Goal: Information Seeking & Learning: Learn about a topic

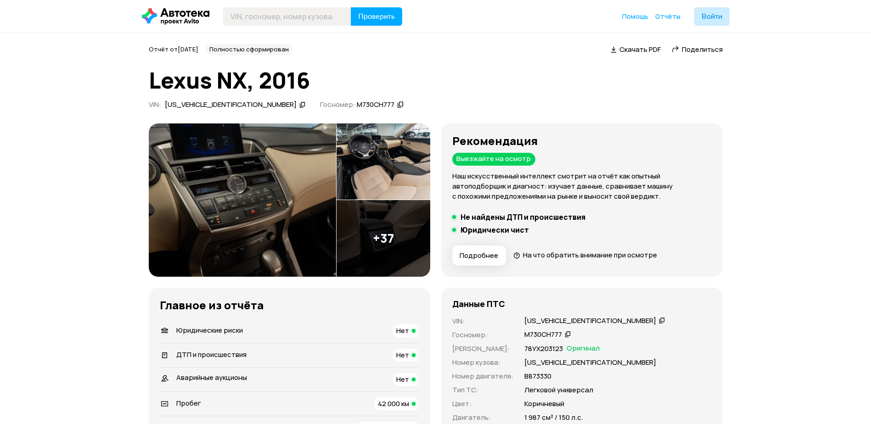
click at [393, 243] on img at bounding box center [383, 238] width 94 height 77
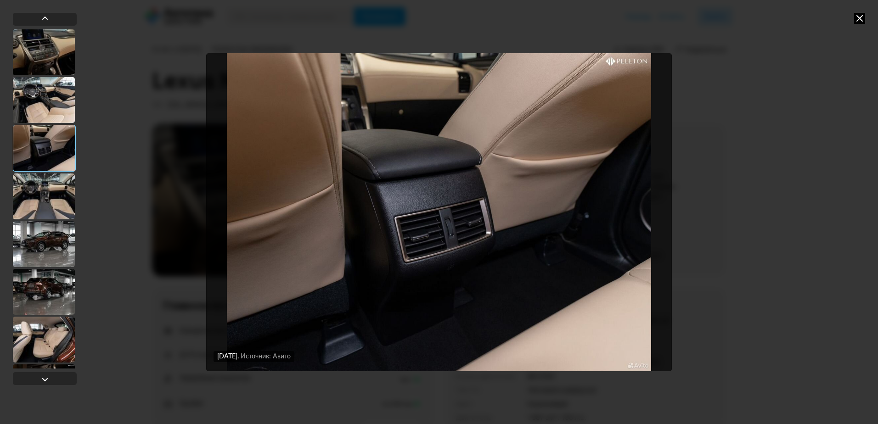
click at [67, 246] on div at bounding box center [44, 244] width 62 height 46
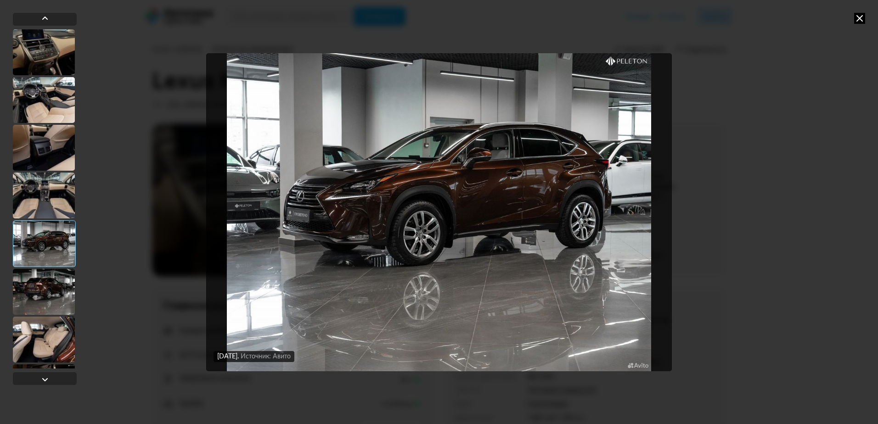
click at [55, 301] on div at bounding box center [44, 292] width 62 height 46
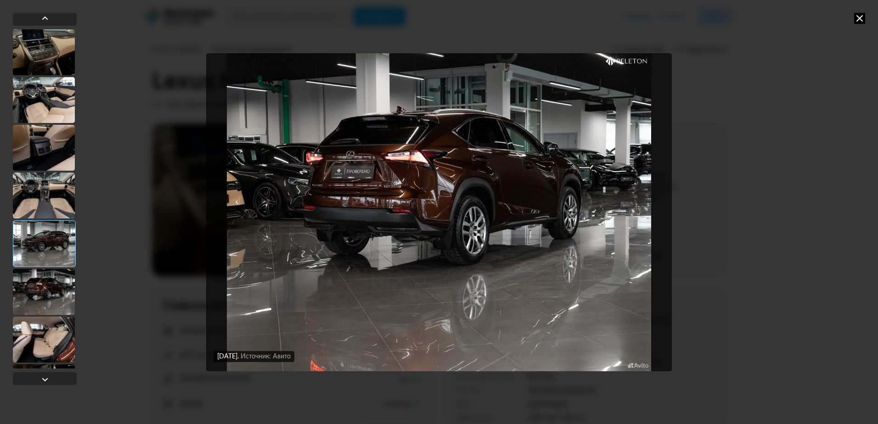
click at [45, 347] on div at bounding box center [44, 340] width 62 height 46
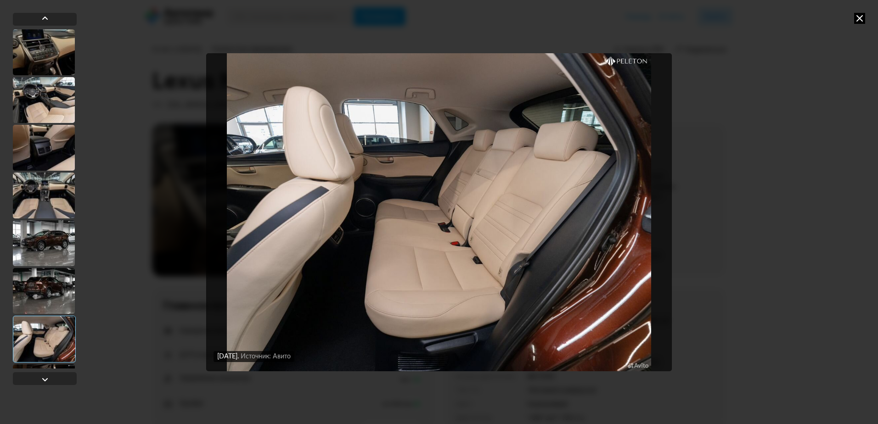
click at [54, 278] on div at bounding box center [44, 291] width 62 height 46
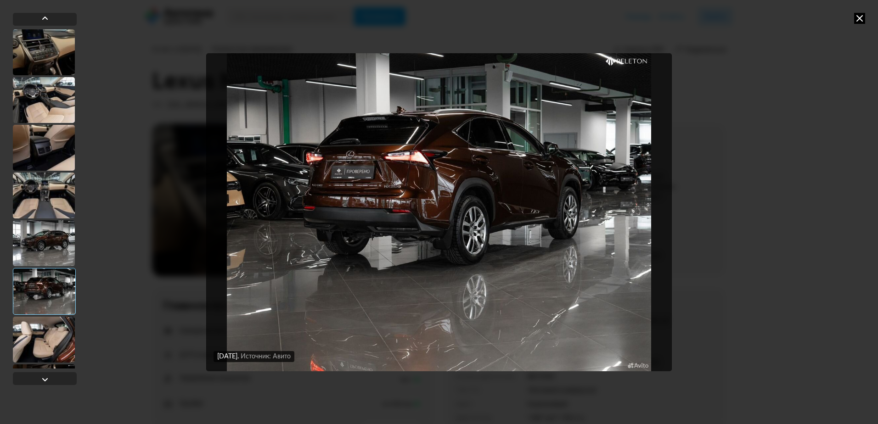
click at [50, 131] on div at bounding box center [44, 148] width 62 height 46
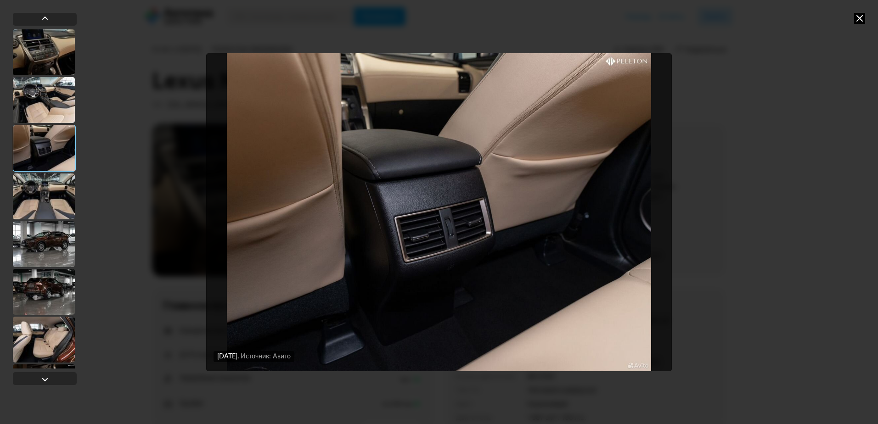
click at [55, 99] on div at bounding box center [44, 100] width 62 height 46
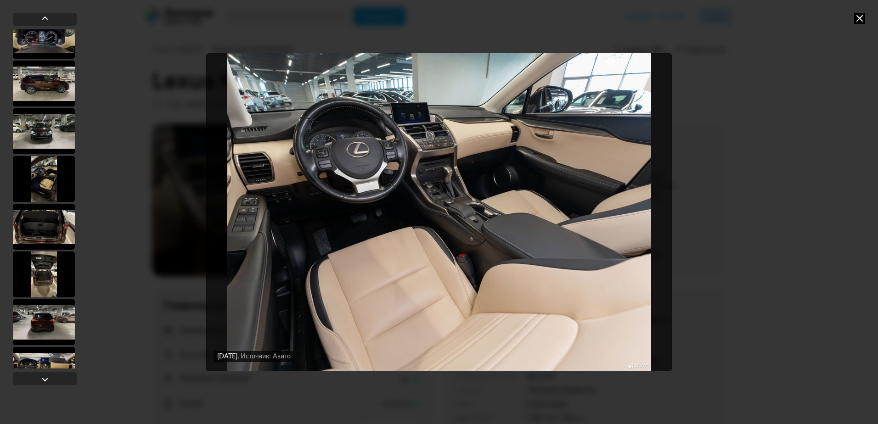
scroll to position [1571, 0]
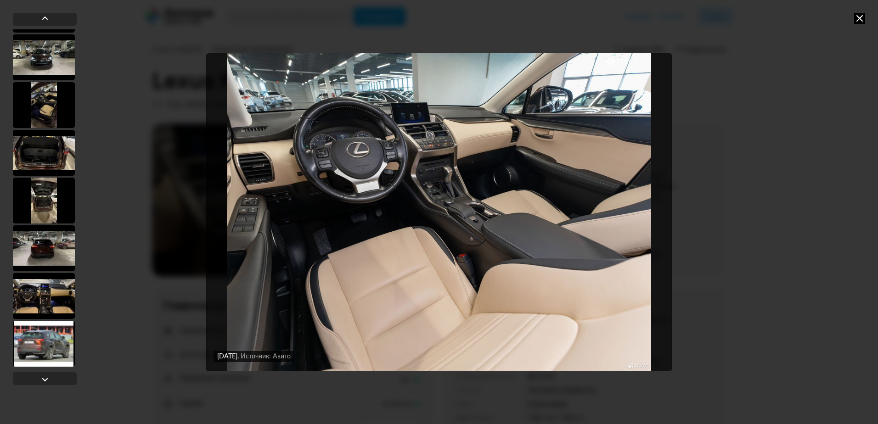
click at [59, 300] on div at bounding box center [44, 296] width 62 height 46
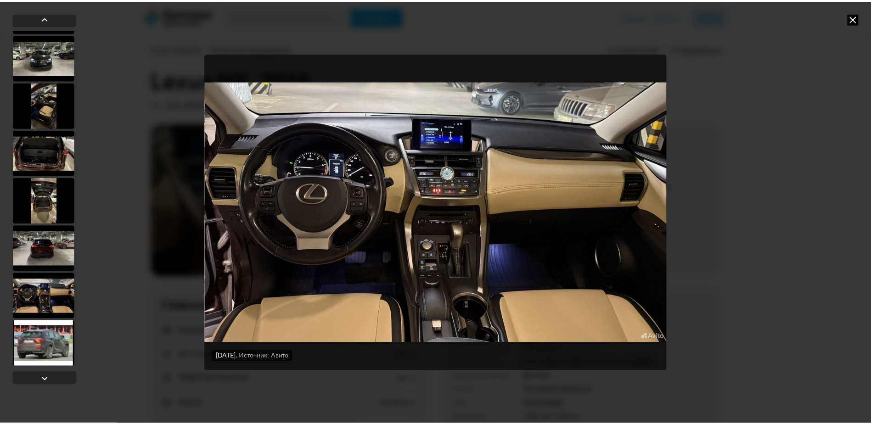
scroll to position [1570, 0]
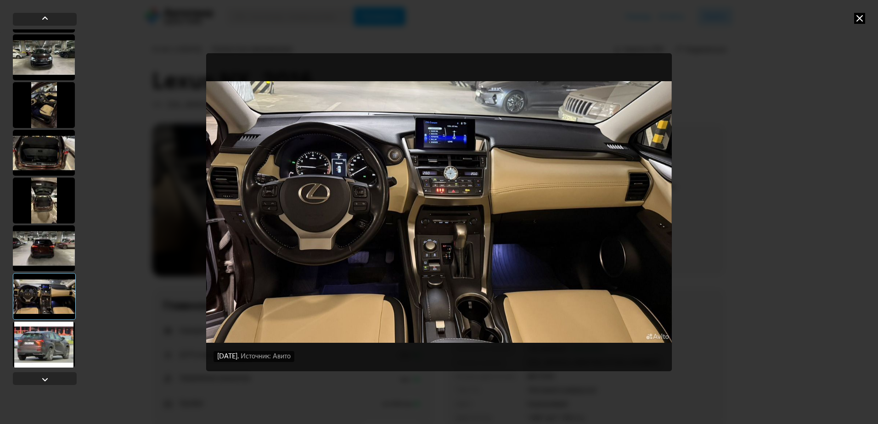
click at [50, 199] on div at bounding box center [44, 201] width 62 height 46
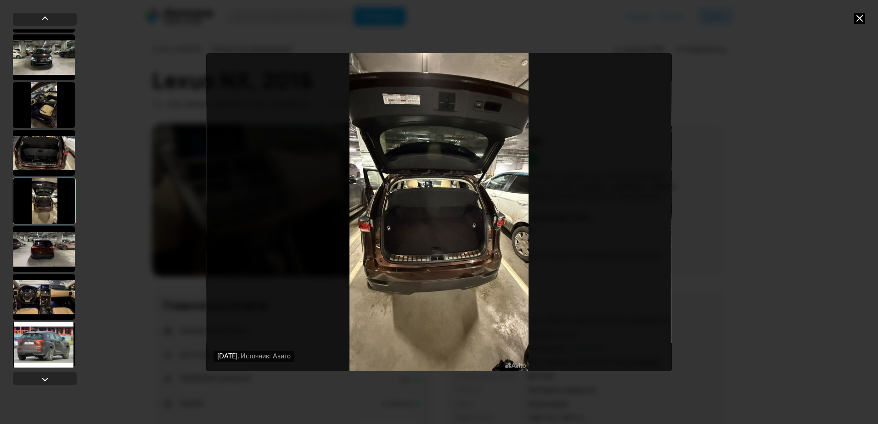
click at [857, 21] on icon at bounding box center [859, 18] width 11 height 11
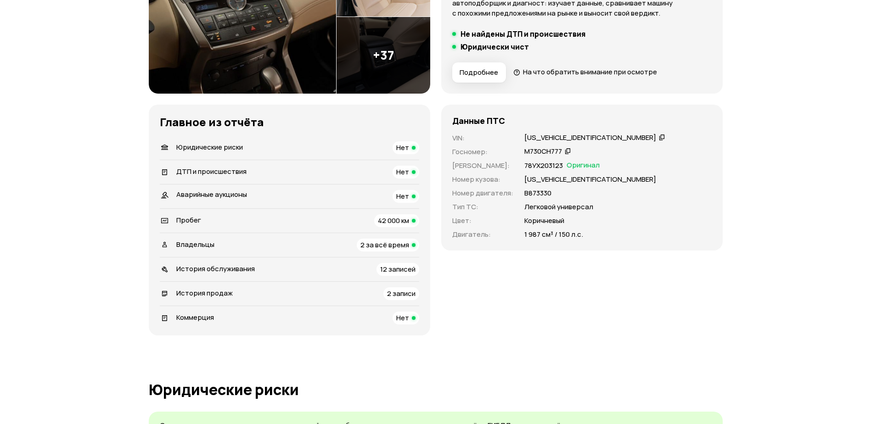
scroll to position [184, 0]
